Goal: Task Accomplishment & Management: Use online tool/utility

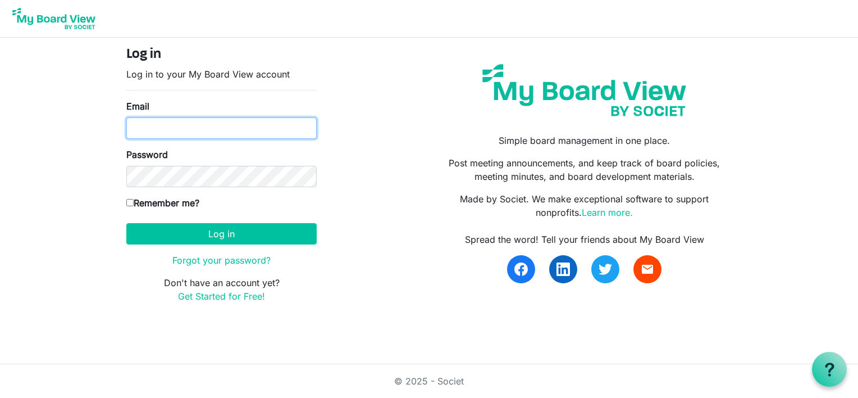
click at [147, 135] on input "Email" at bounding box center [221, 127] width 190 height 21
type input "[EMAIL_ADDRESS][DOMAIN_NAME]"
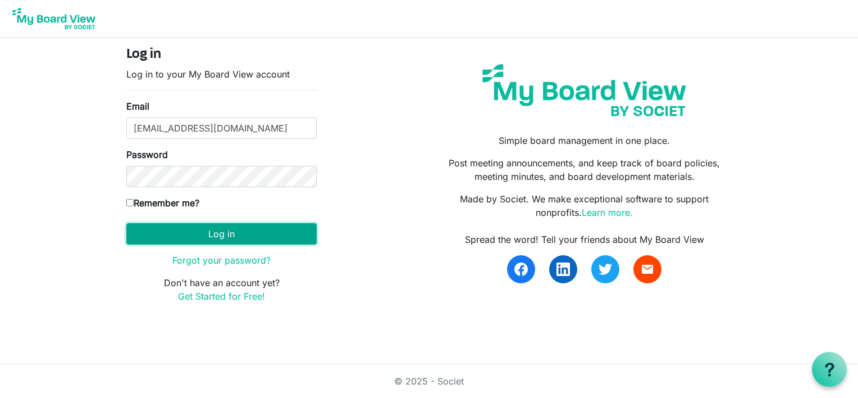
click at [197, 228] on button "Log in" at bounding box center [221, 233] width 190 height 21
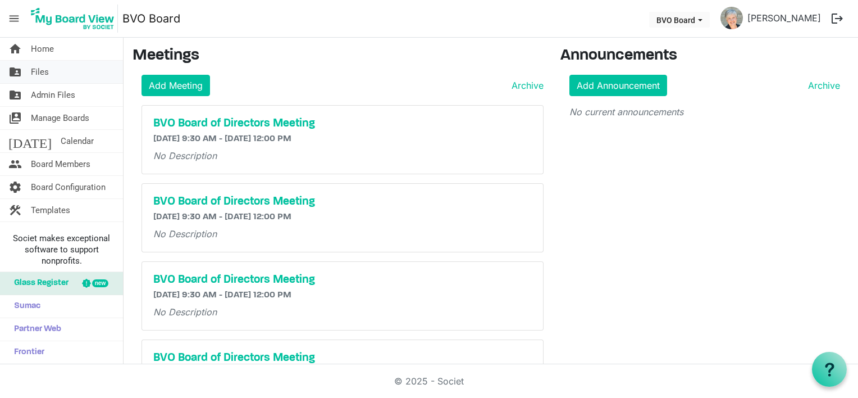
click at [45, 70] on span "Files" at bounding box center [40, 72] width 18 height 22
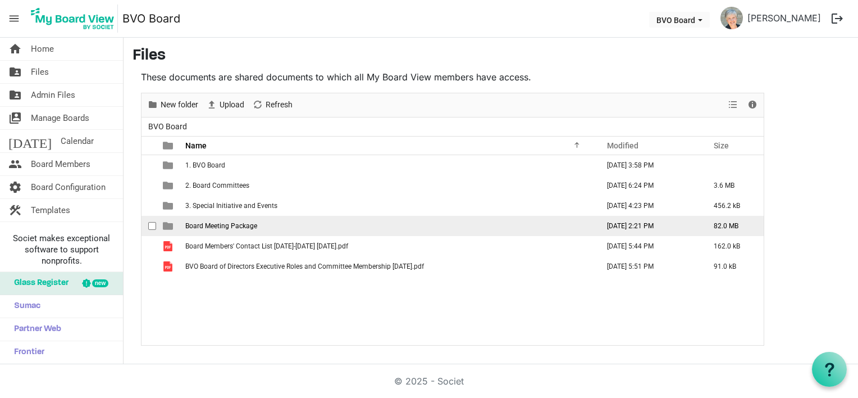
click at [242, 223] on span "Board Meeting Package" at bounding box center [221, 226] width 72 height 8
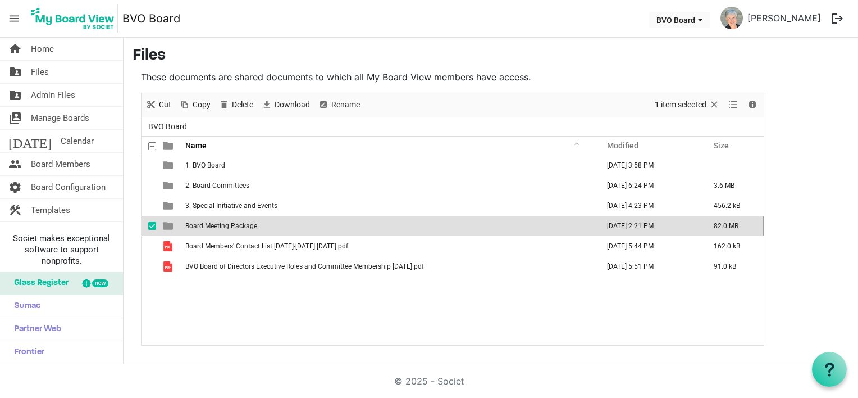
click at [242, 223] on span "Board Meeting Package" at bounding box center [221, 226] width 72 height 8
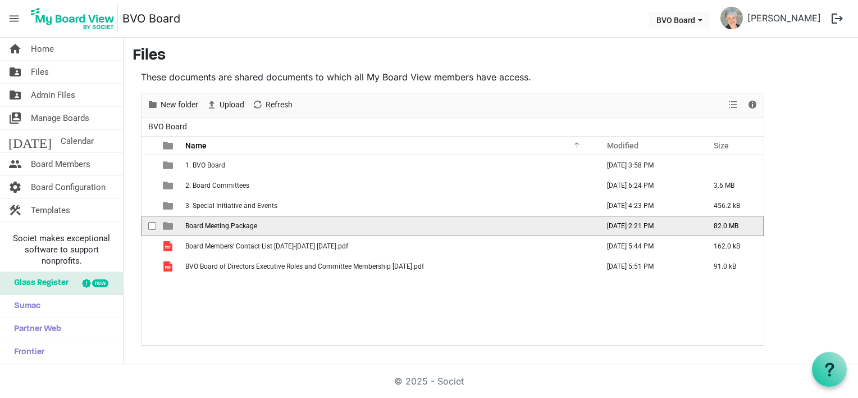
click at [242, 223] on span "Board Meeting Package" at bounding box center [221, 226] width 72 height 8
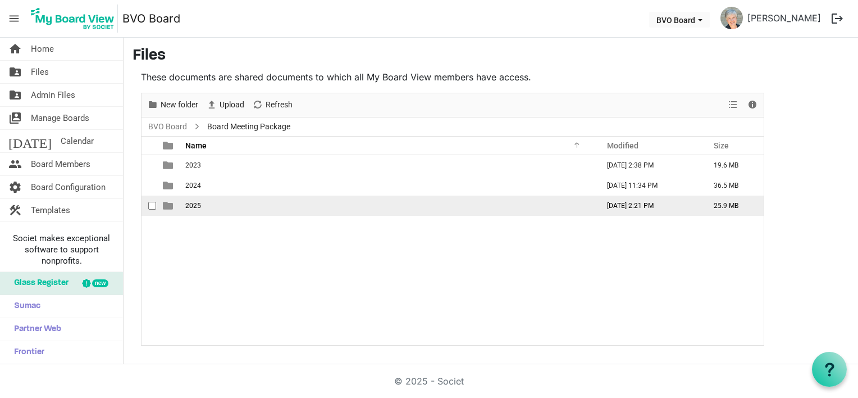
click at [204, 206] on td "2025" at bounding box center [388, 205] width 413 height 20
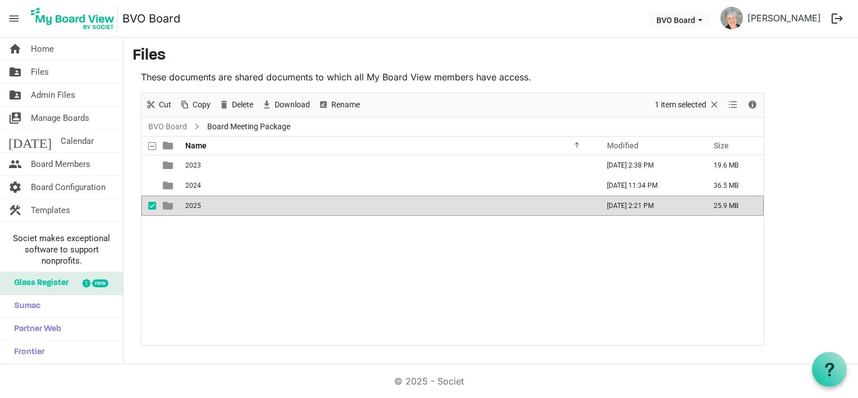
click at [204, 206] on td "2025" at bounding box center [388, 205] width 413 height 20
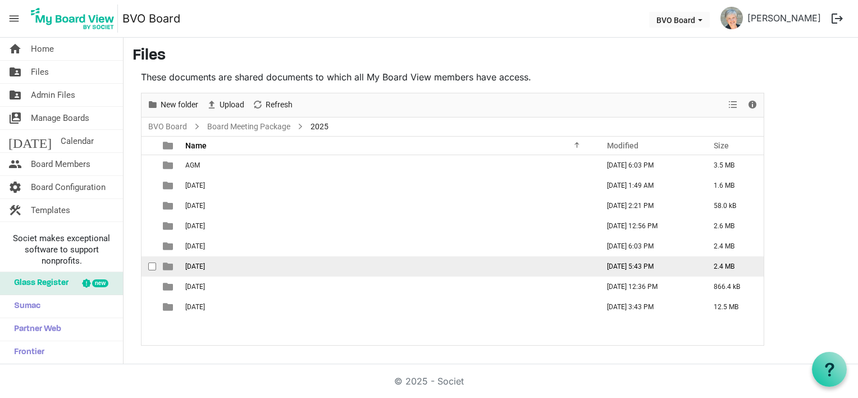
click at [238, 267] on td "[DATE]" at bounding box center [388, 266] width 413 height 20
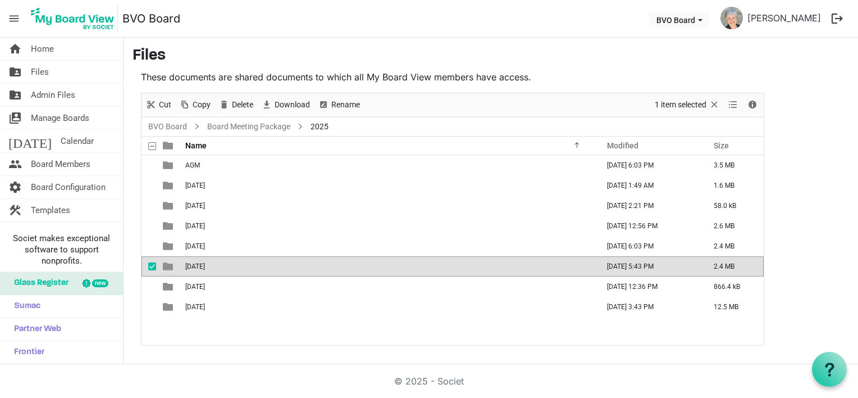
click at [238, 267] on td "[DATE]" at bounding box center [388, 266] width 413 height 20
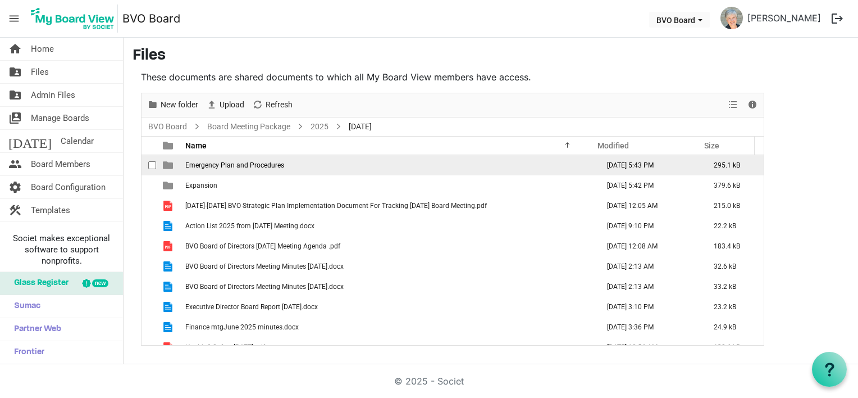
click at [209, 167] on span "Emergency Plan and Procedures" at bounding box center [234, 165] width 99 height 8
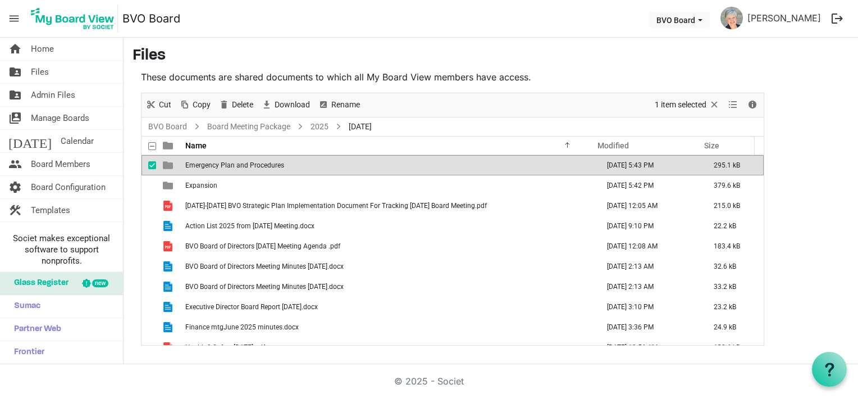
click at [209, 167] on span "Emergency Plan and Procedures" at bounding box center [234, 165] width 99 height 8
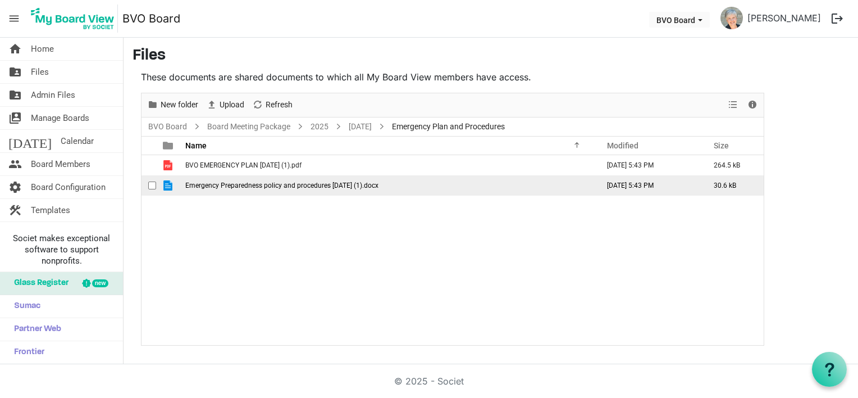
click at [263, 186] on span "Emergency Preparedness policy and procedures [DATE] (1).docx" at bounding box center [281, 185] width 193 height 8
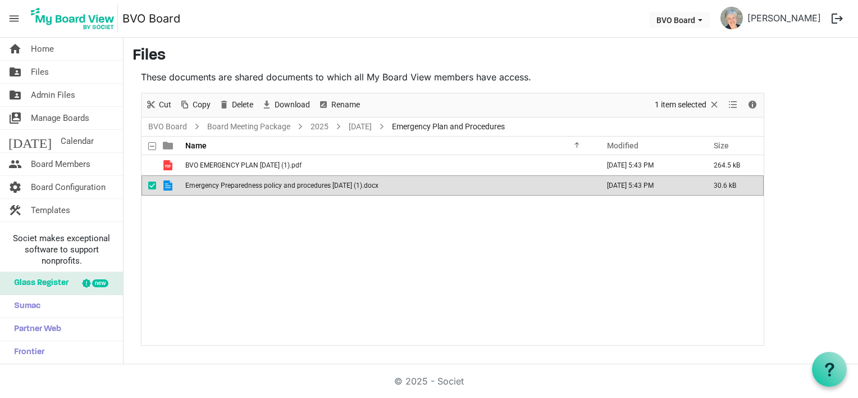
click at [263, 186] on span "Emergency Preparedness policy and procedures [DATE] (1).docx" at bounding box center [281, 185] width 193 height 8
click at [809, 92] on main "Files These documents are shared documents to which all My Board View members h…" at bounding box center [491, 196] width 735 height 317
